Goal: Transaction & Acquisition: Purchase product/service

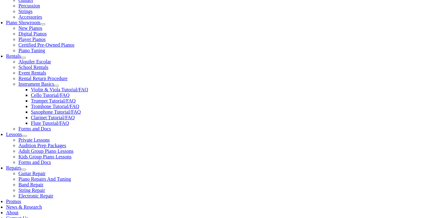
scroll to position [161, 0]
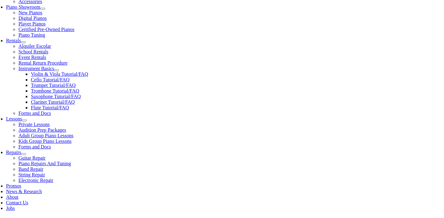
scroll to position [192, 0]
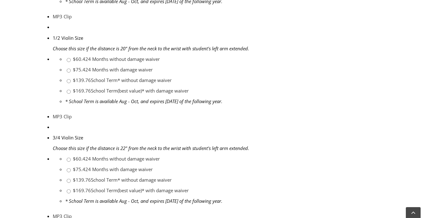
scroll to position [527, 0]
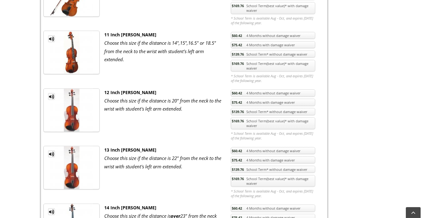
click at [296, 120] on link "$169.76 School Term(best value)* with damage waiver" at bounding box center [273, 123] width 84 height 12
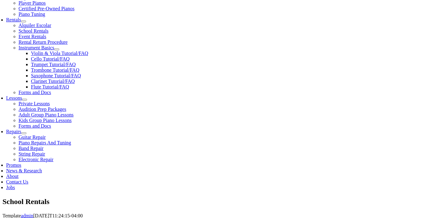
scroll to position [217, 0]
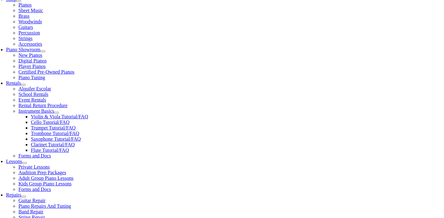
scroll to position [186, 0]
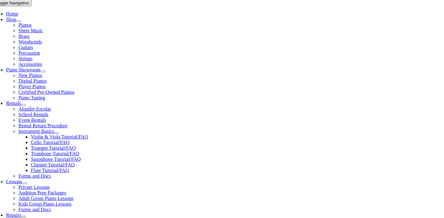
type input "1"
